Goal: Understand process/instructions

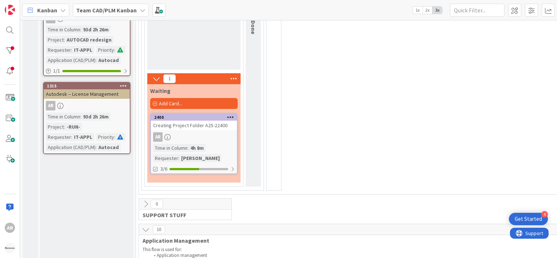
scroll to position [184, 0]
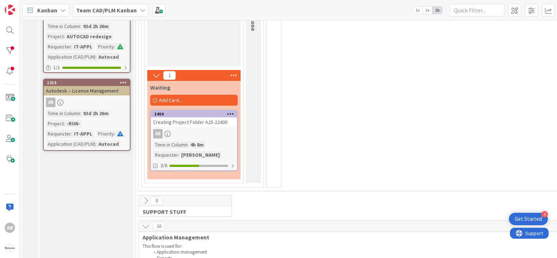
click at [207, 129] on div "AR" at bounding box center [194, 133] width 86 height 9
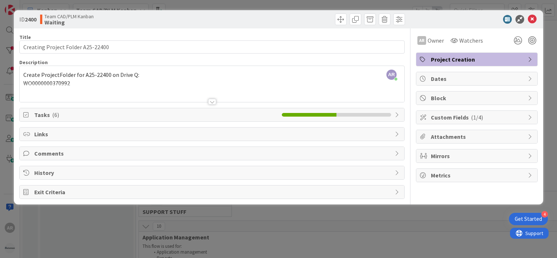
click at [397, 133] on icon at bounding box center [398, 134] width 6 height 6
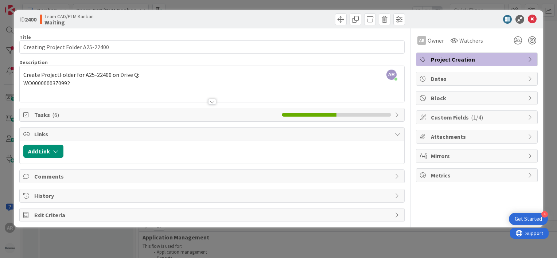
click at [398, 213] on icon at bounding box center [398, 215] width 6 height 6
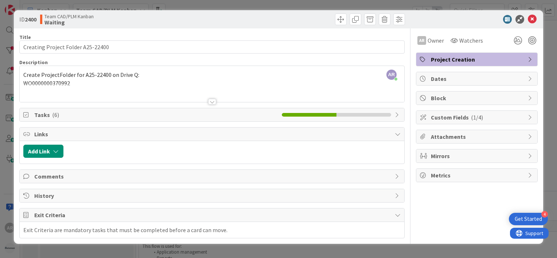
click at [396, 193] on icon at bounding box center [398, 196] width 6 height 6
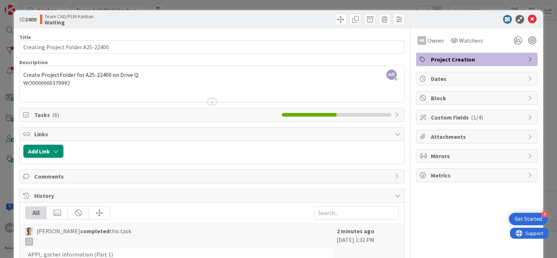
click at [395, 115] on icon at bounding box center [398, 115] width 6 height 6
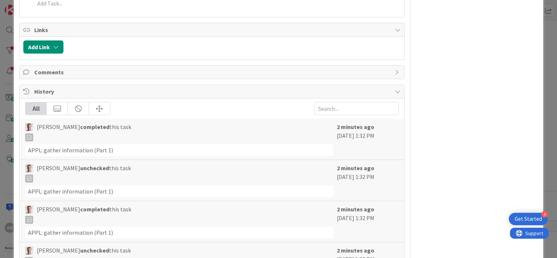
scroll to position [276, 0]
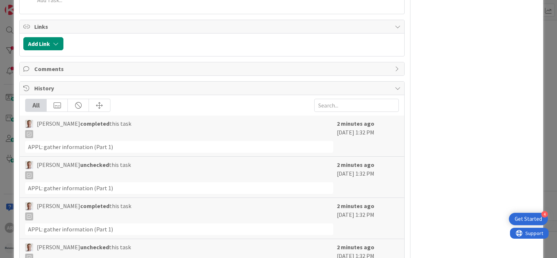
click at [395, 67] on icon at bounding box center [398, 69] width 6 height 6
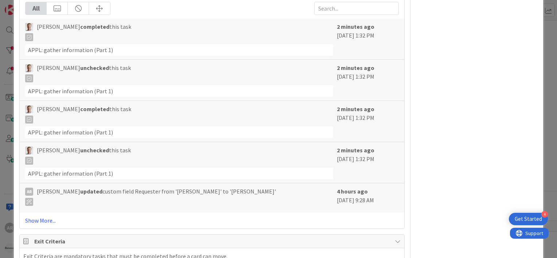
scroll to position [414, 0]
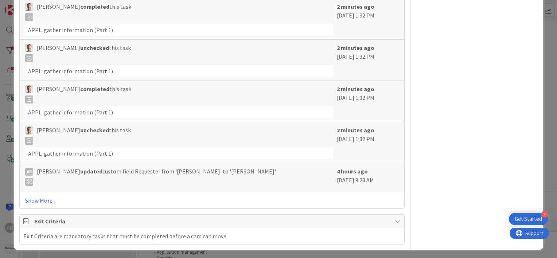
drag, startPoint x: 553, startPoint y: 122, endPoint x: 38, endPoint y: 5, distance: 528.1
click at [395, 218] on icon at bounding box center [398, 221] width 6 height 6
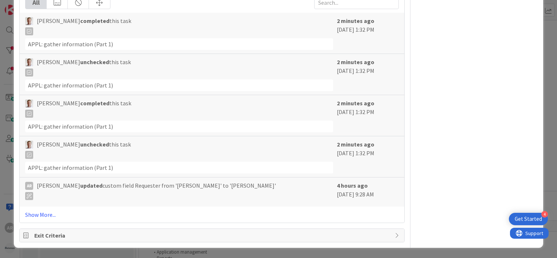
scroll to position [398, 0]
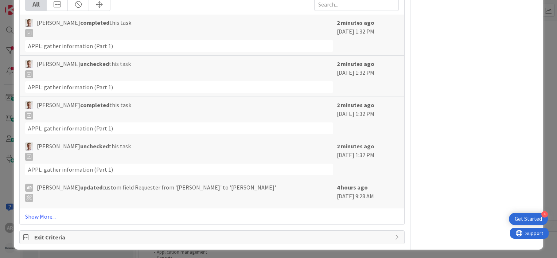
click at [395, 234] on icon at bounding box center [398, 237] width 6 height 6
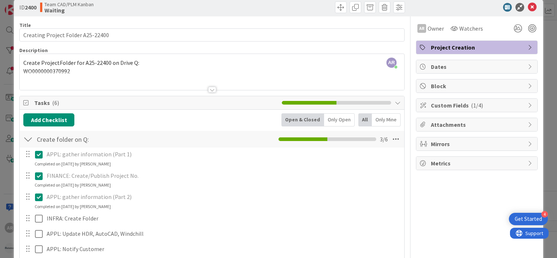
scroll to position [0, 0]
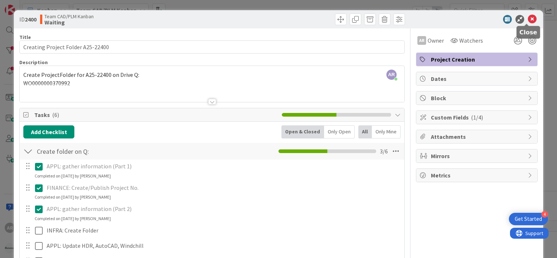
click at [528, 19] on icon at bounding box center [532, 19] width 9 height 9
